Goal: Communication & Community: Answer question/provide support

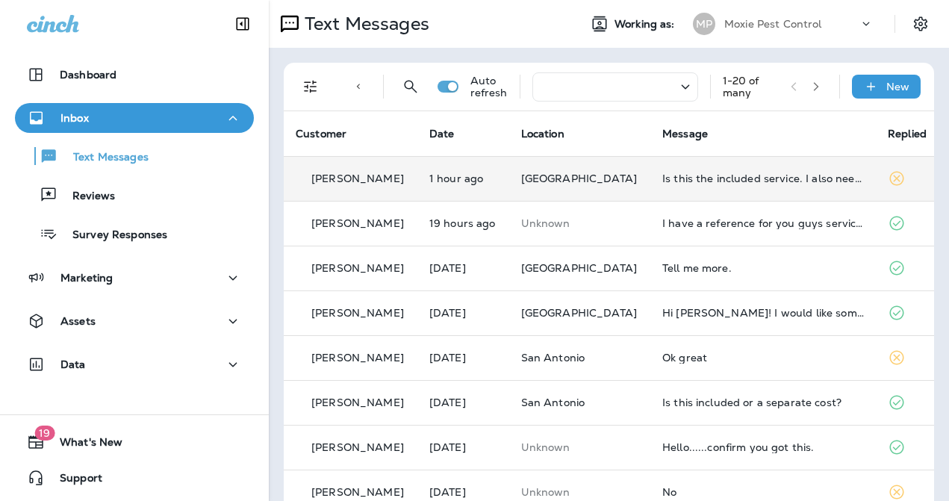
scroll to position [28, 0]
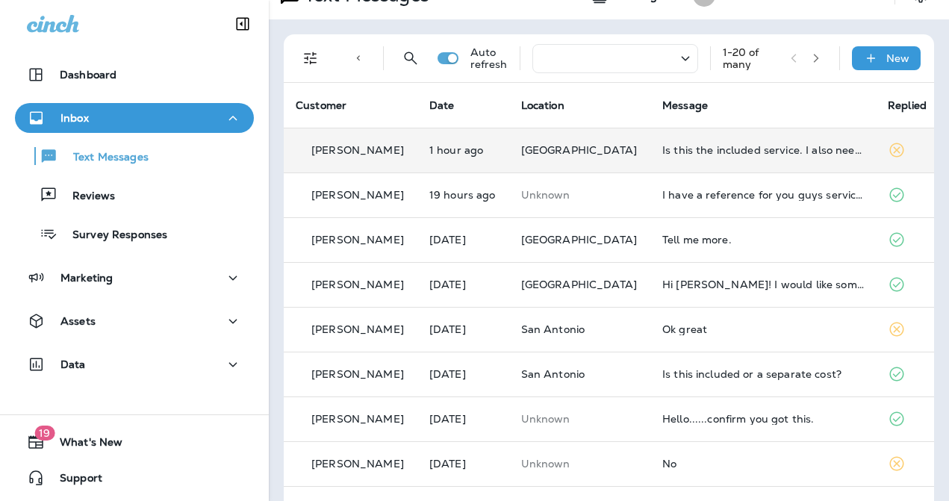
click at [650, 149] on td "Is this the included service. I also need someone ASAP to take care of some was…" at bounding box center [763, 150] width 226 height 45
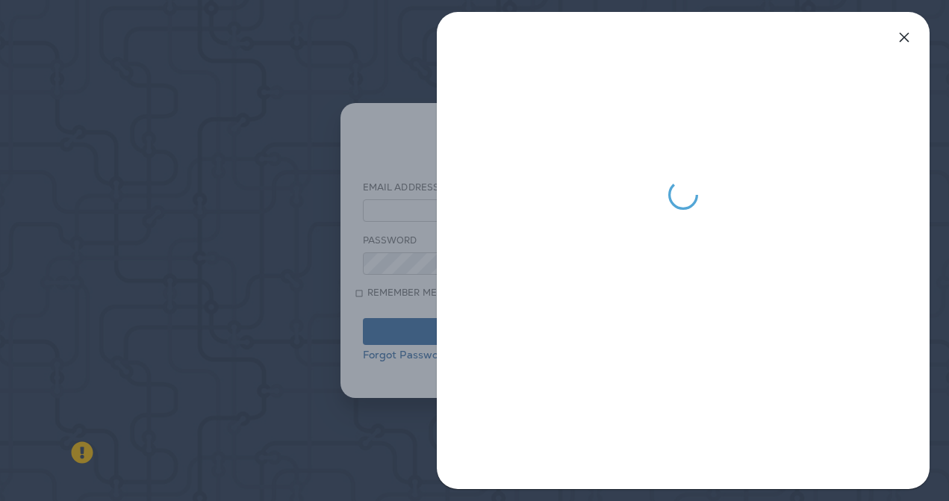
type input "**********"
click at [903, 39] on icon "button" at bounding box center [905, 38] width 10 height 10
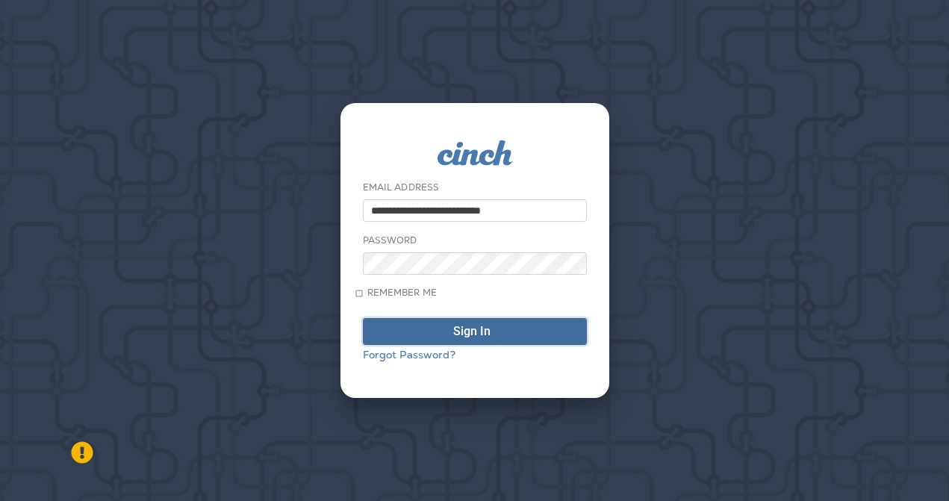
click at [497, 332] on div "submit" at bounding box center [497, 332] width 0 height 12
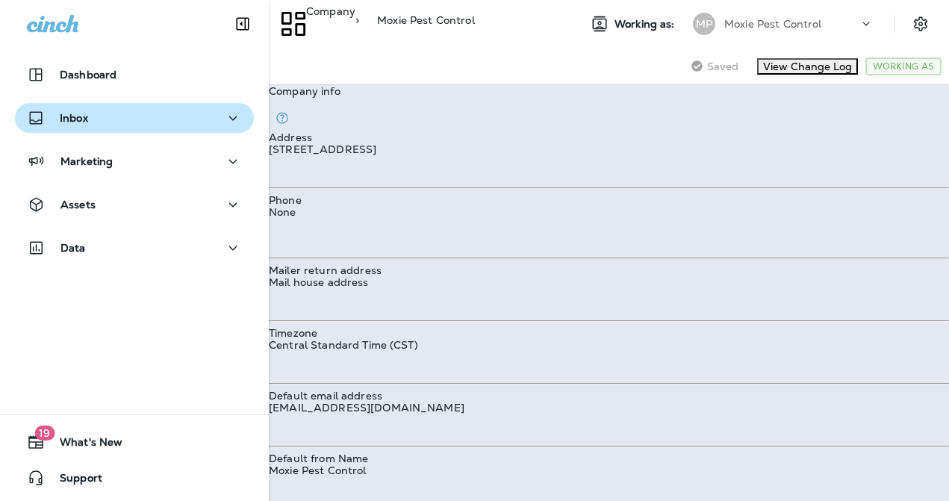
click at [116, 114] on div "Inbox" at bounding box center [134, 118] width 215 height 19
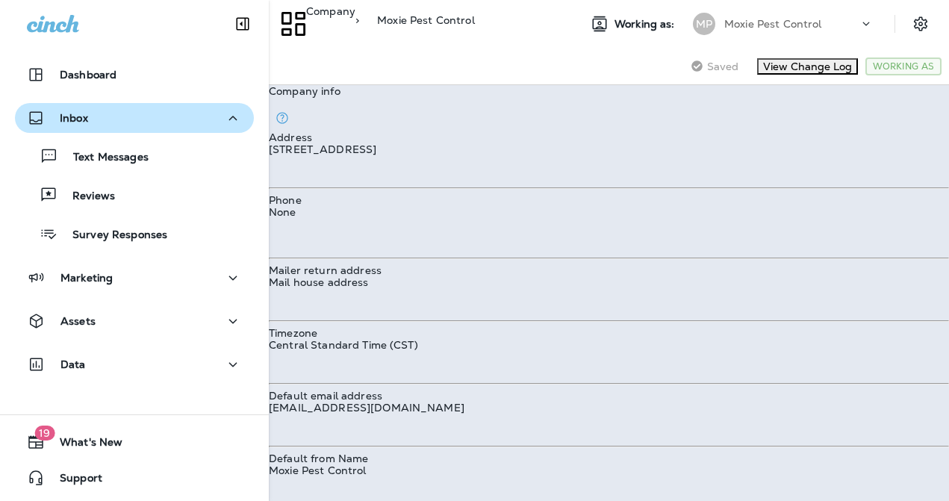
click at [74, 116] on p "Inbox" at bounding box center [74, 118] width 28 height 12
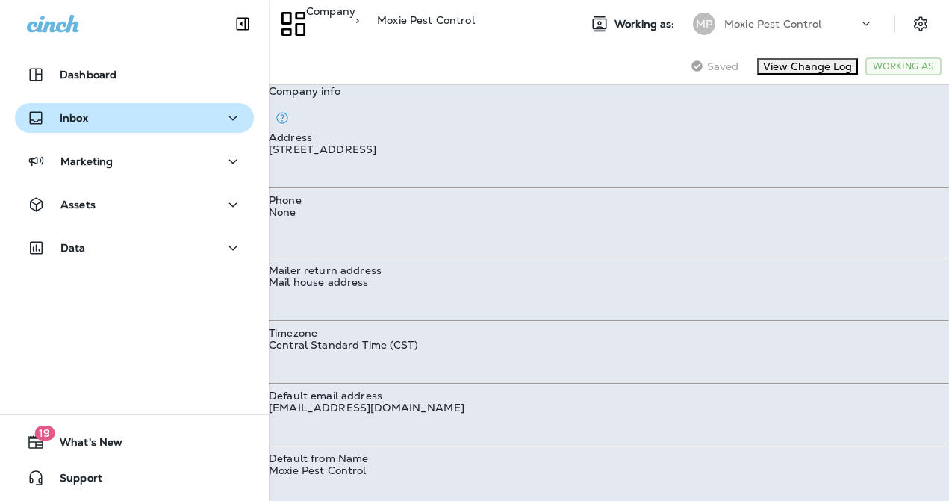
click at [74, 116] on p "Inbox" at bounding box center [74, 118] width 28 height 12
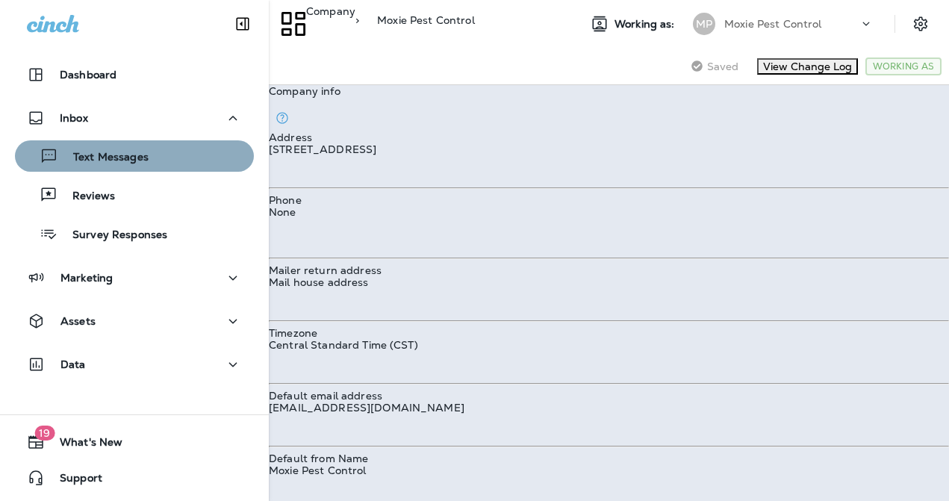
click at [84, 152] on p "Text Messages" at bounding box center [103, 158] width 90 height 14
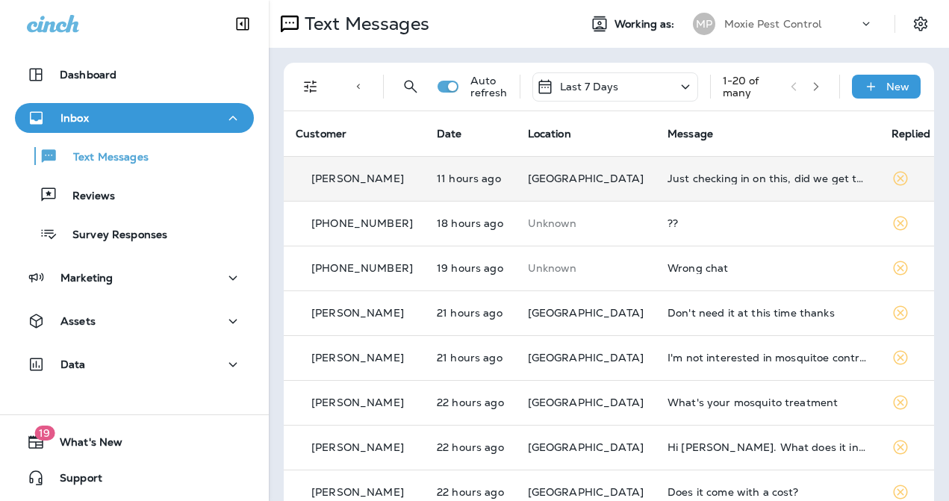
click at [704, 191] on td "Just checking in on this, did we get this service? Also having trouble with lot…" at bounding box center [768, 178] width 224 height 45
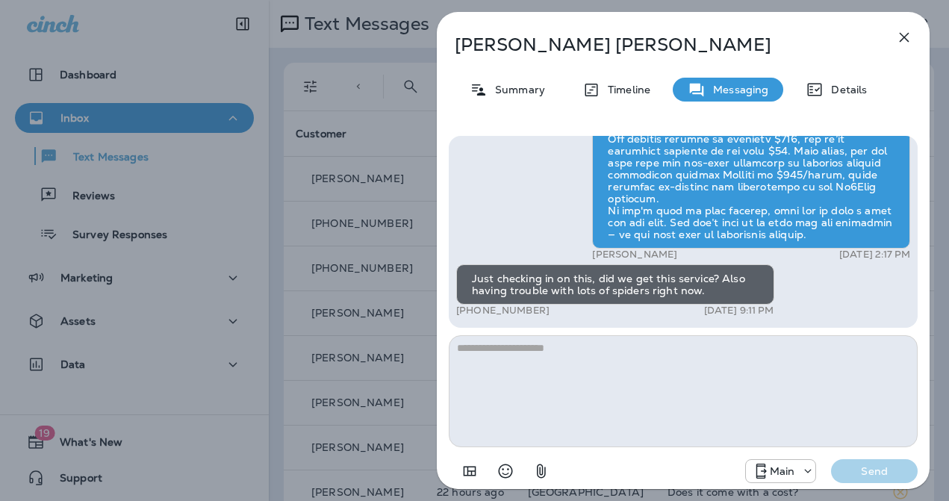
click at [379, 255] on div "[PERSON_NAME] Summary Timeline Messaging Details Exciting News! [PERSON_NAME]’s…" at bounding box center [474, 250] width 949 height 501
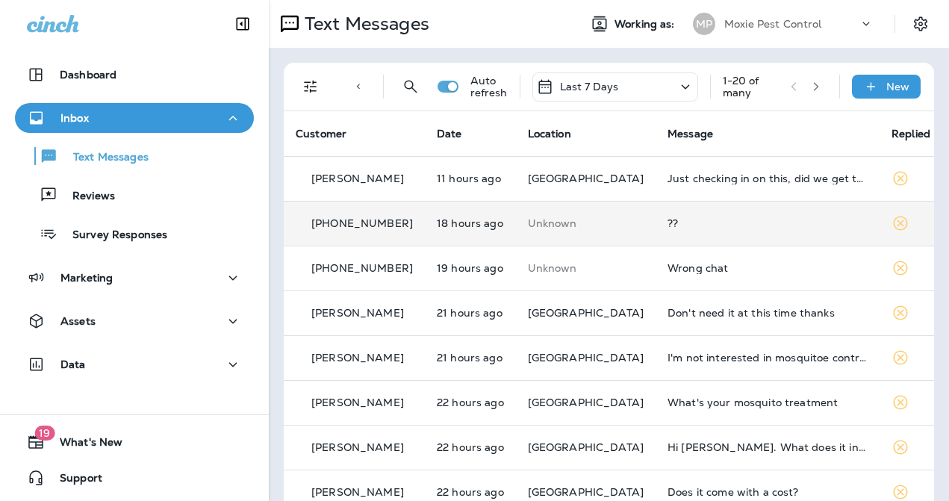
click at [681, 227] on div "??" at bounding box center [768, 223] width 200 height 12
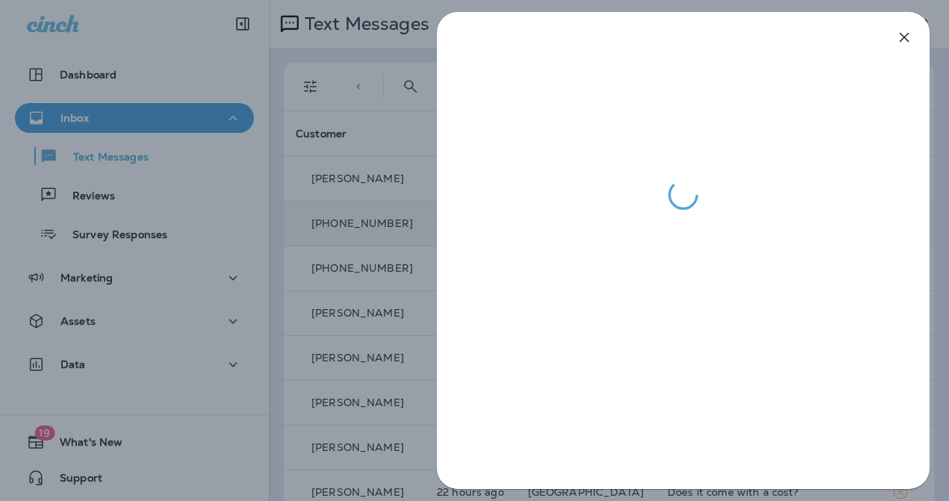
click at [346, 246] on div at bounding box center [474, 250] width 949 height 501
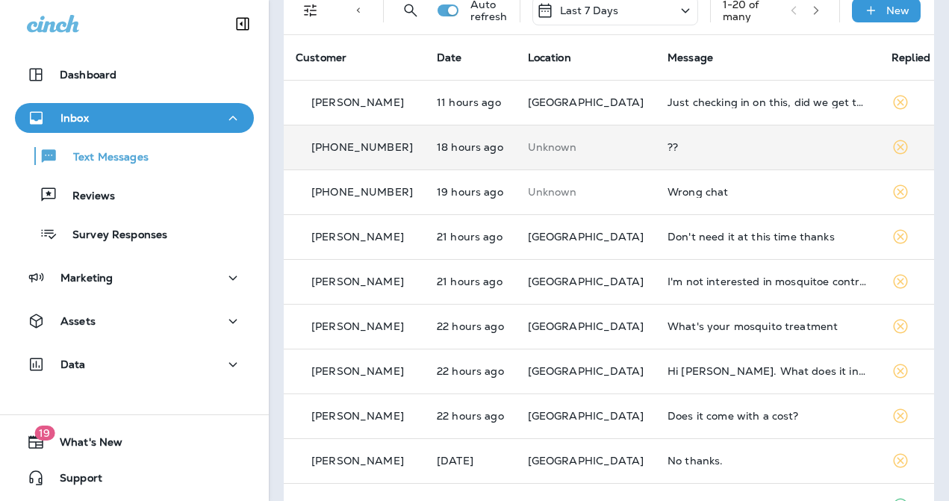
scroll to position [87, 0]
